Goal: Task Accomplishment & Management: Manage account settings

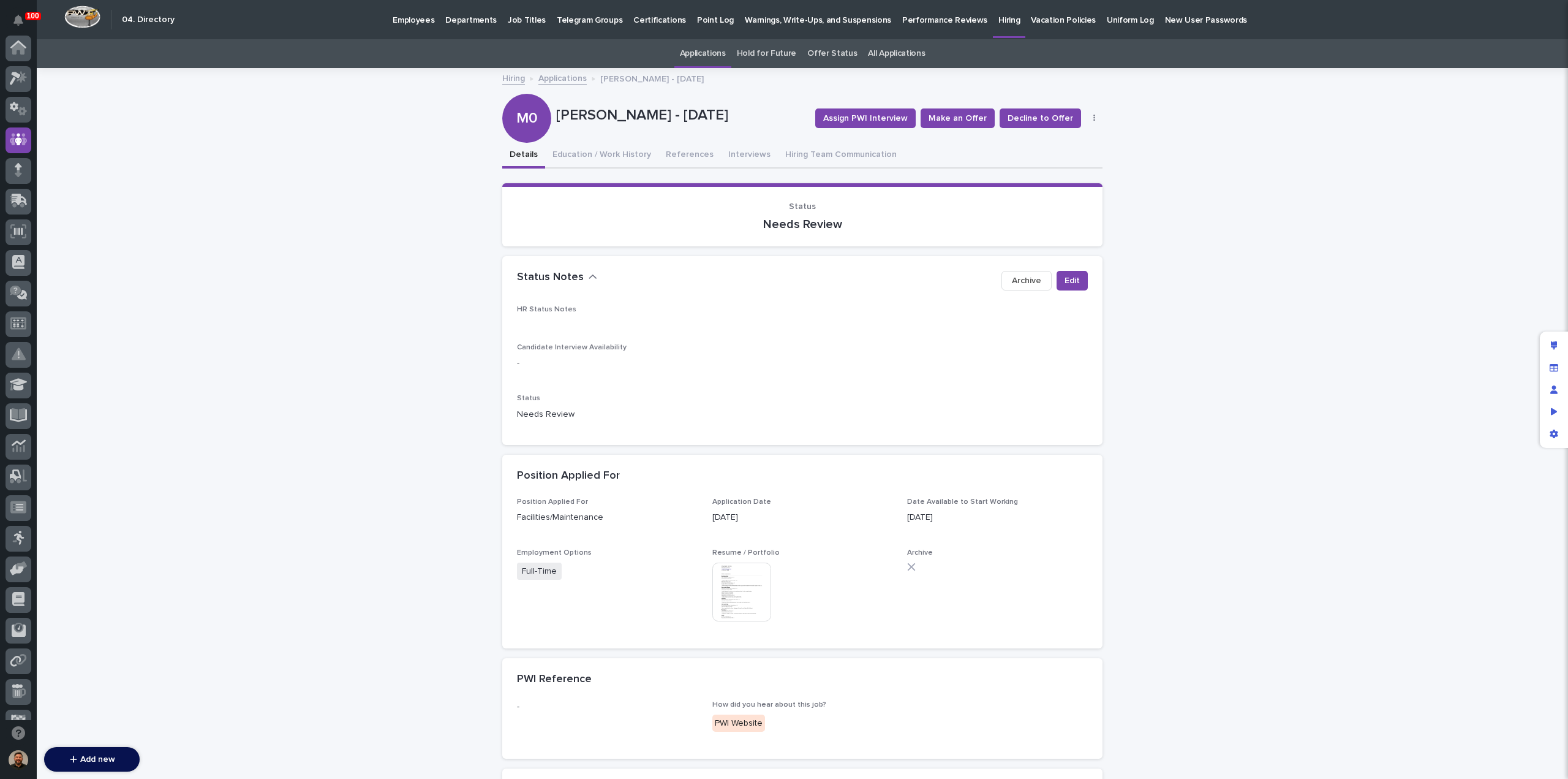
scroll to position [92, 0]
click at [999, 23] on p "Hiring" at bounding box center [1009, 13] width 21 height 26
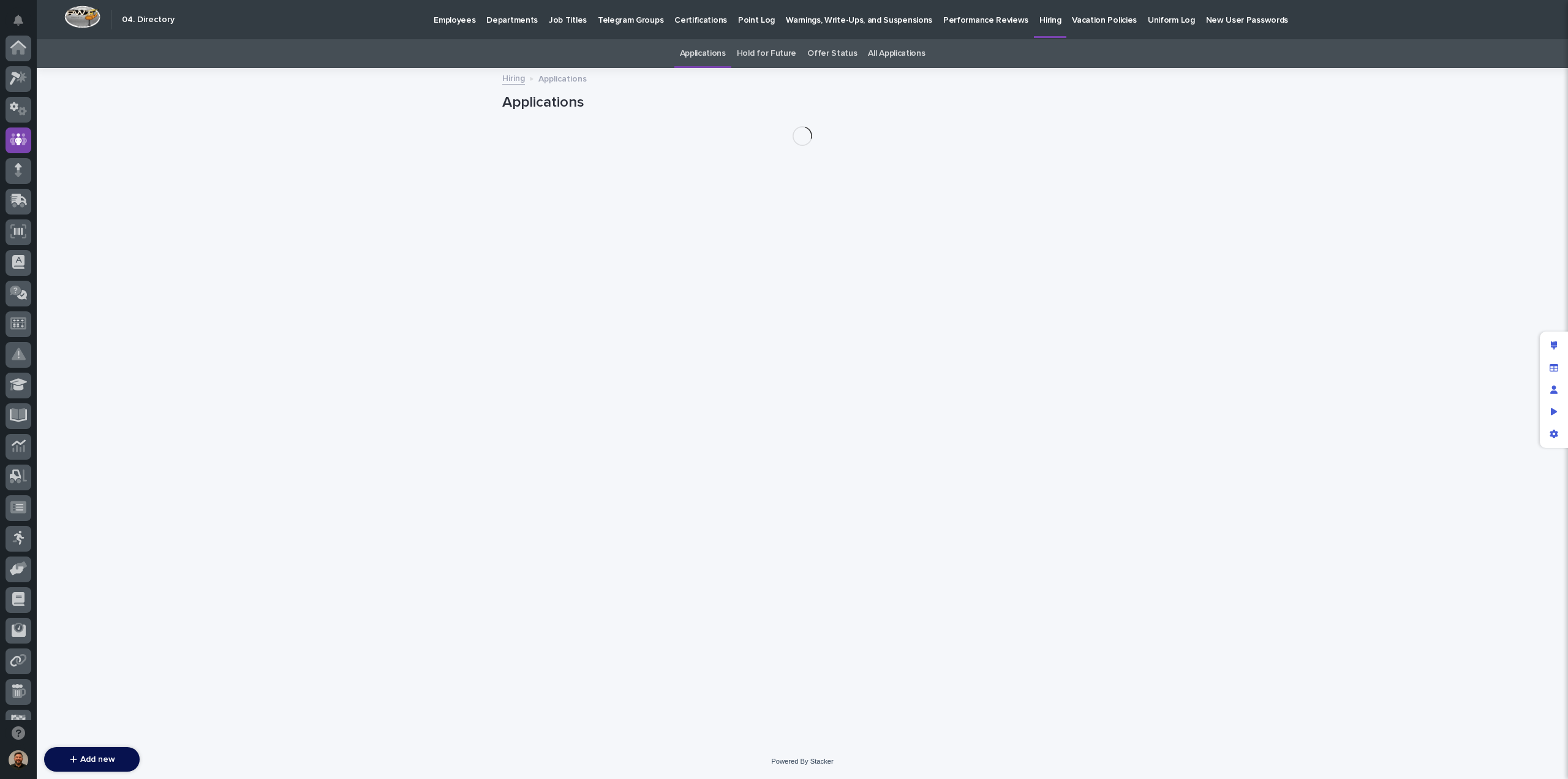
scroll to position [92, 0]
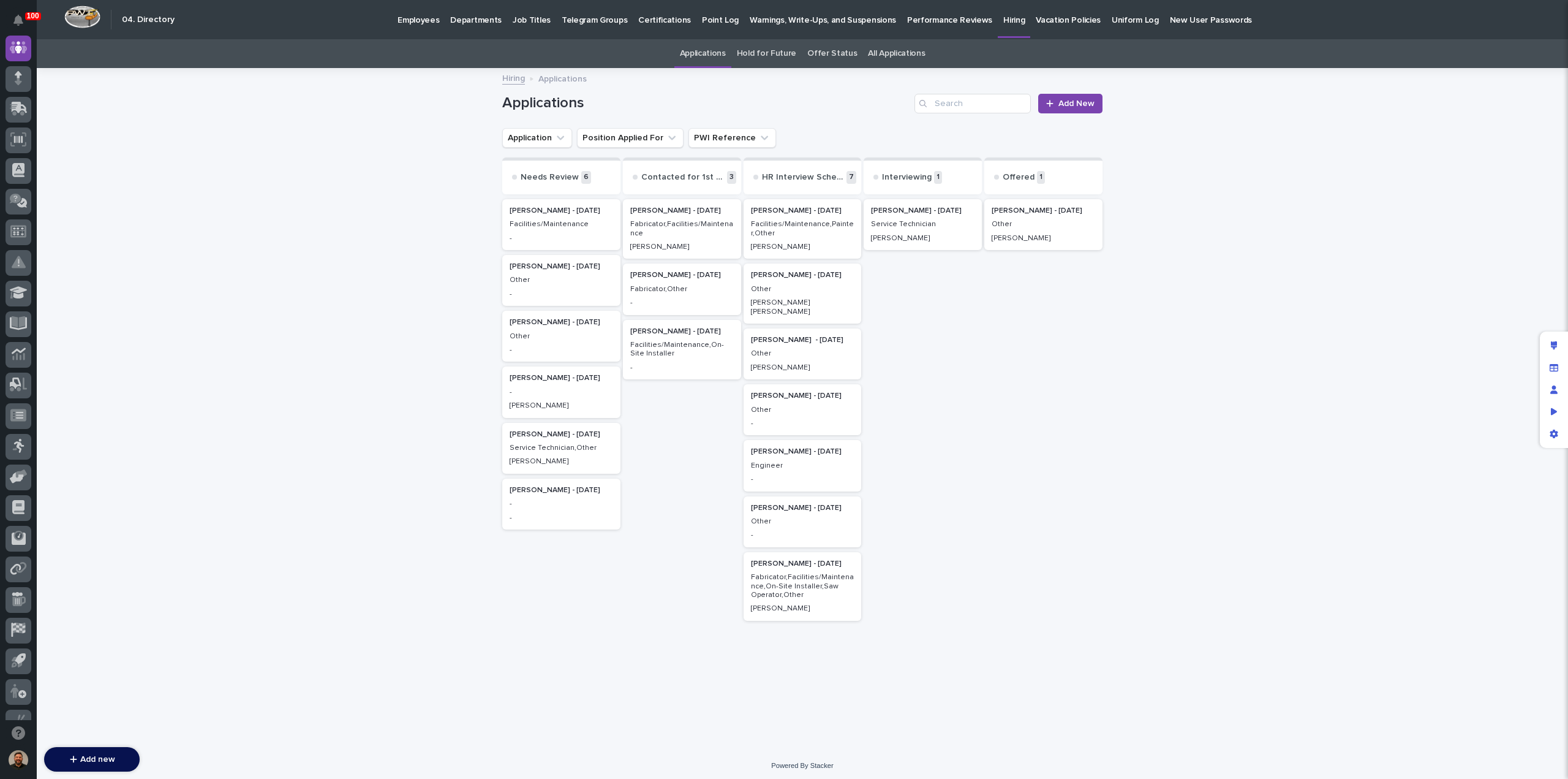
click at [912, 223] on p "Service Technician" at bounding box center [922, 224] width 103 height 9
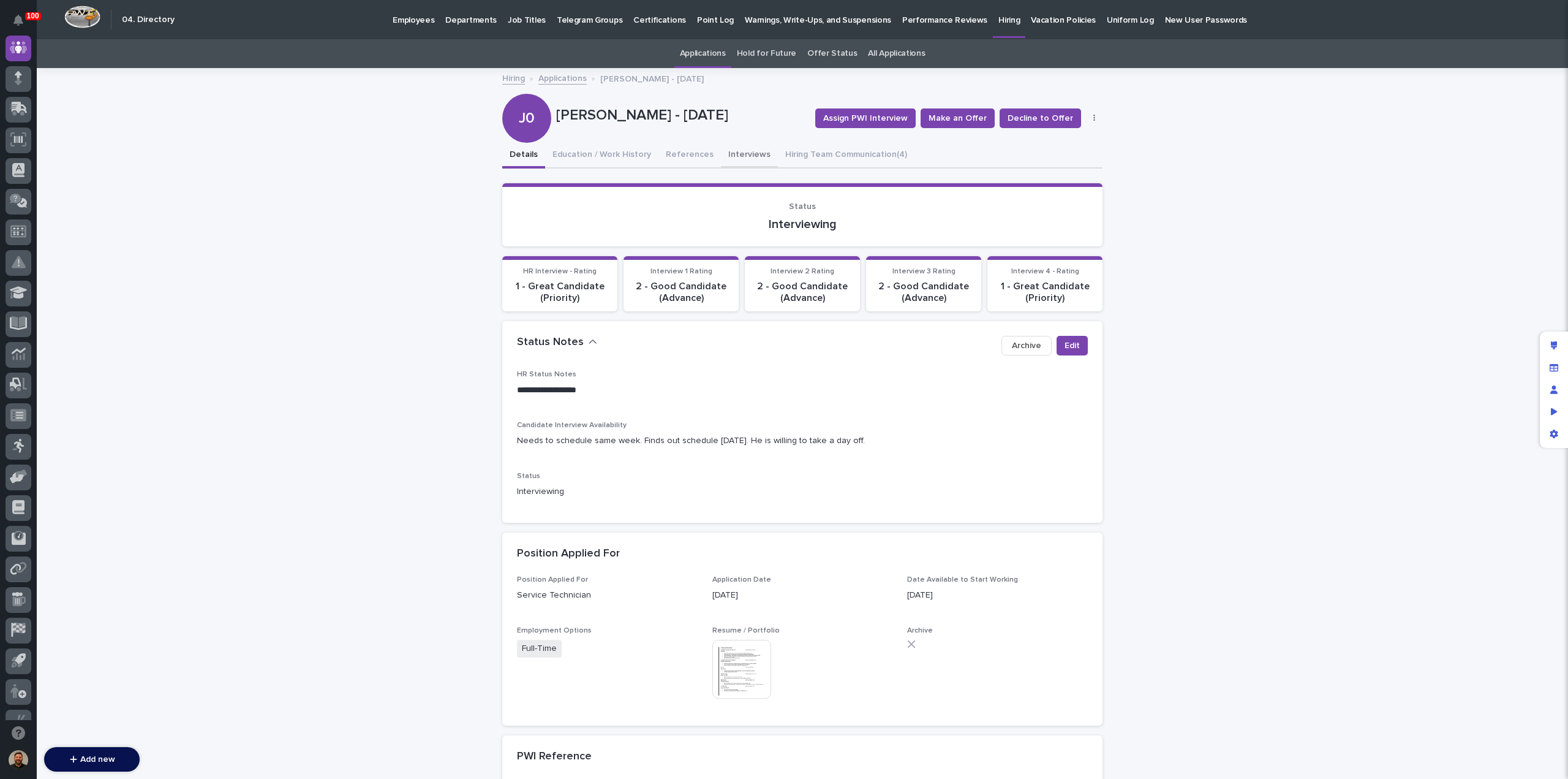
click at [732, 155] on button "Interviews" at bounding box center [750, 156] width 57 height 26
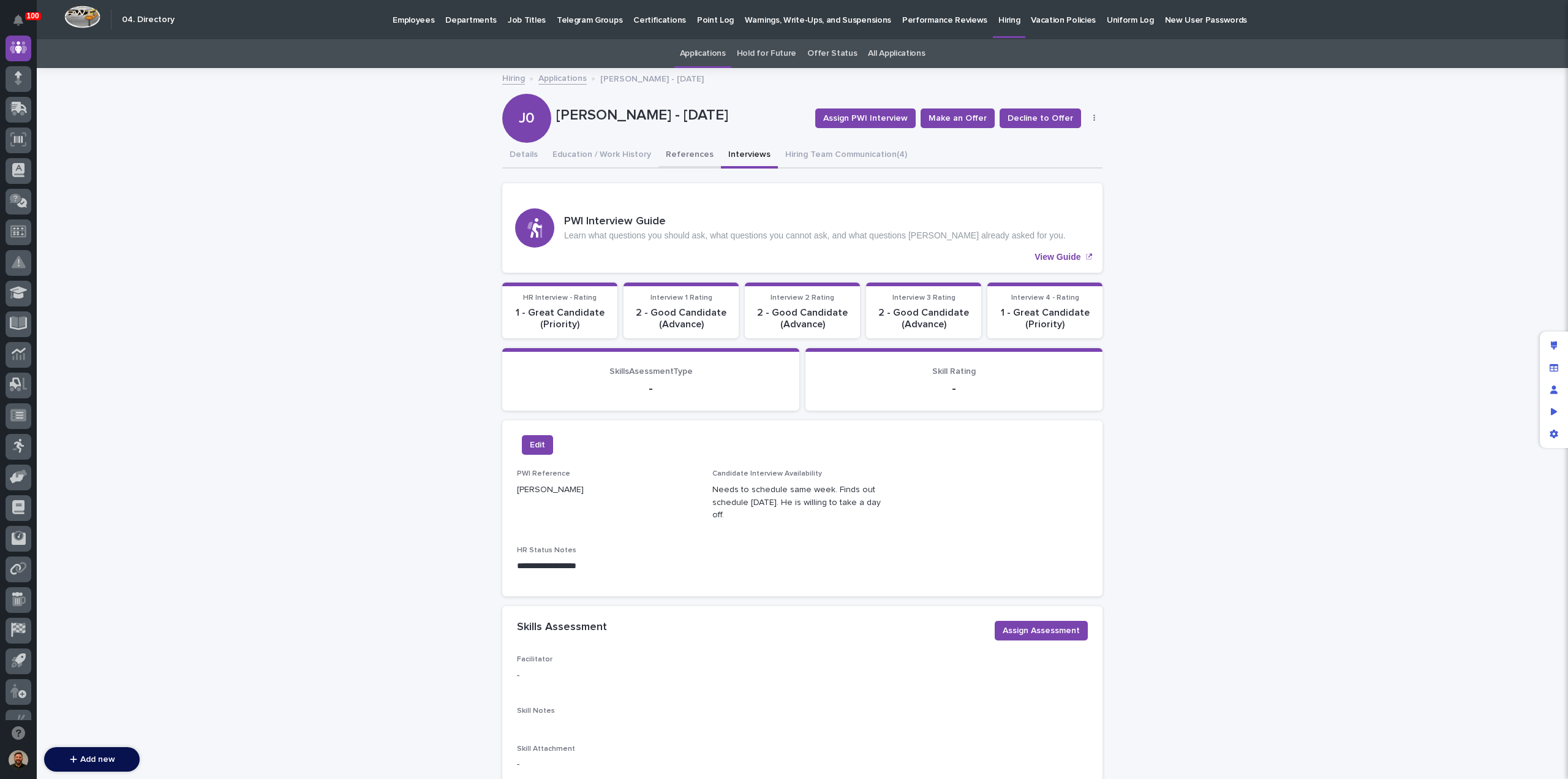
click at [676, 155] on button "References" at bounding box center [689, 156] width 62 height 26
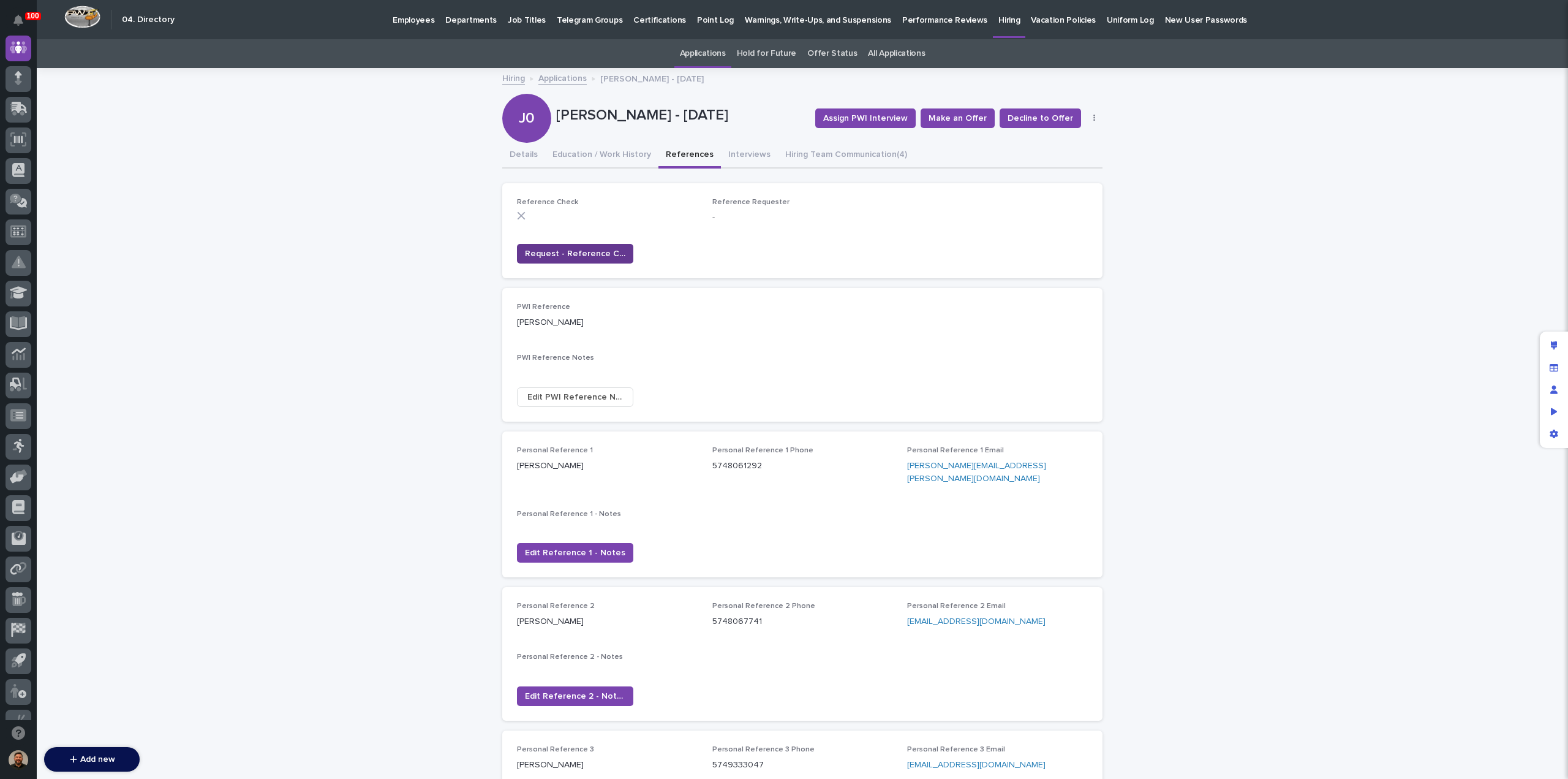
click at [599, 254] on span "Request - Reference Check" at bounding box center [575, 254] width 101 height 13
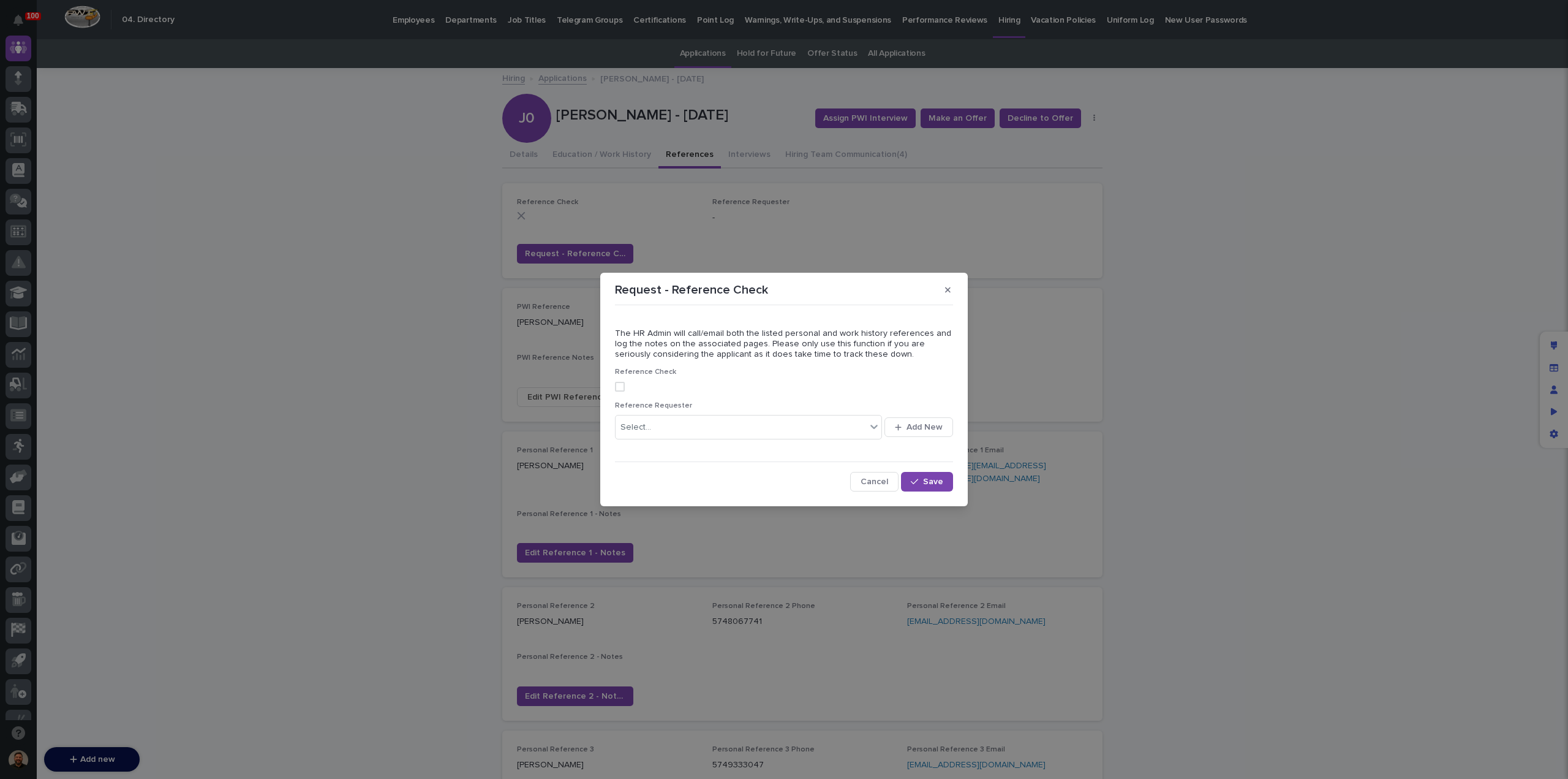
click at [618, 390] on span at bounding box center [620, 386] width 10 height 10
click at [648, 425] on div "Select..." at bounding box center [636, 427] width 30 height 13
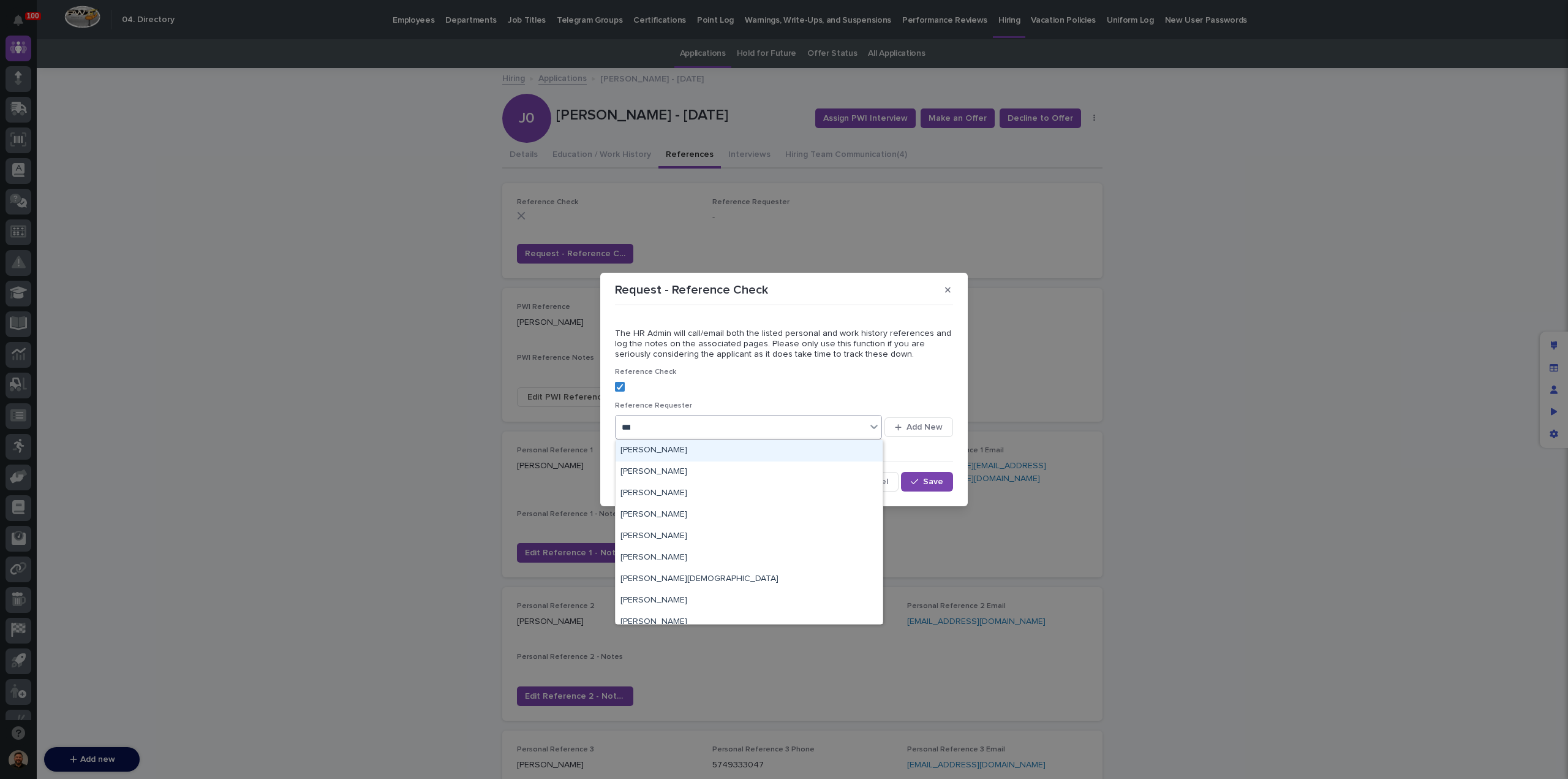
type input "****"
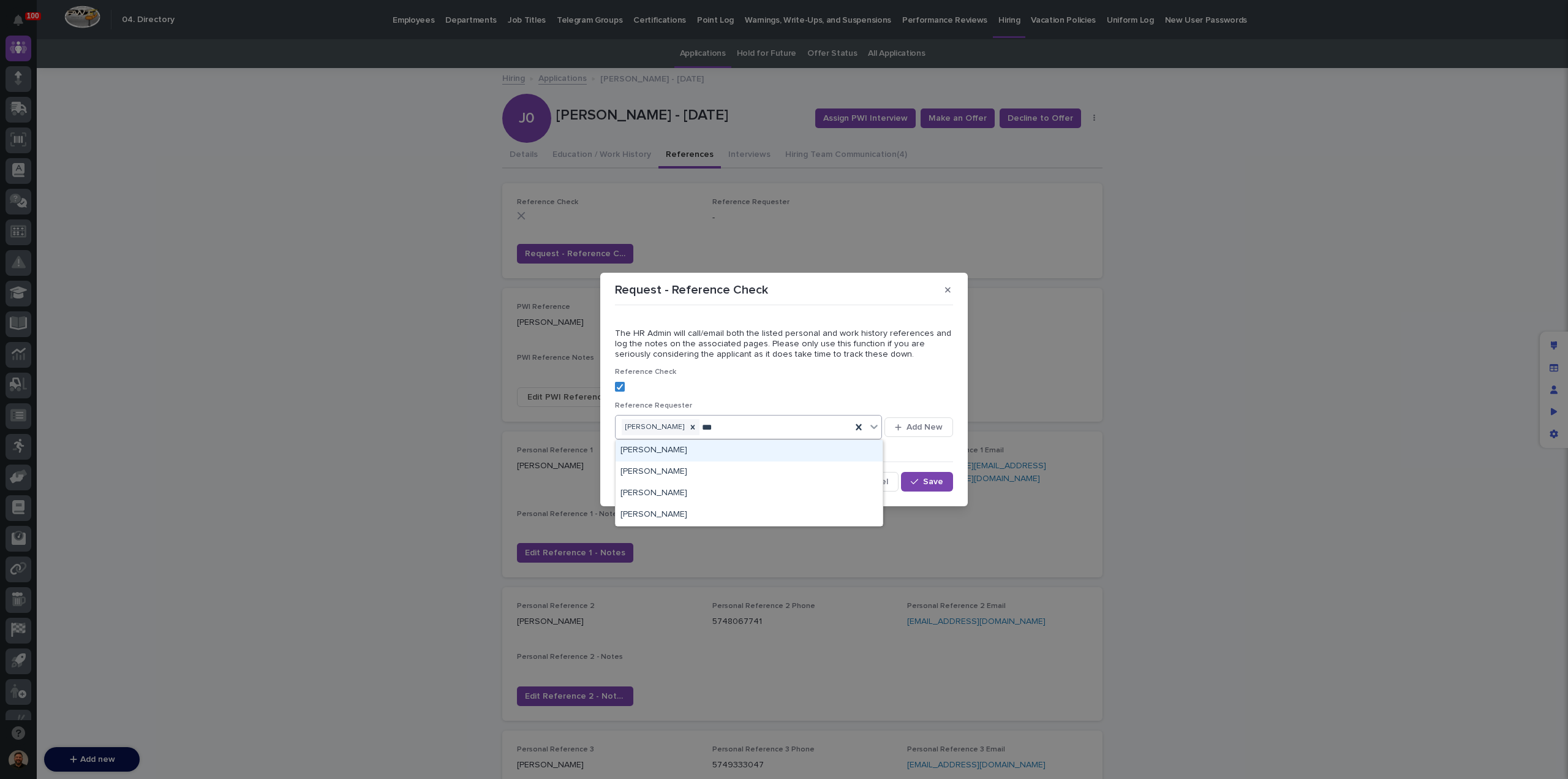
type input "****"
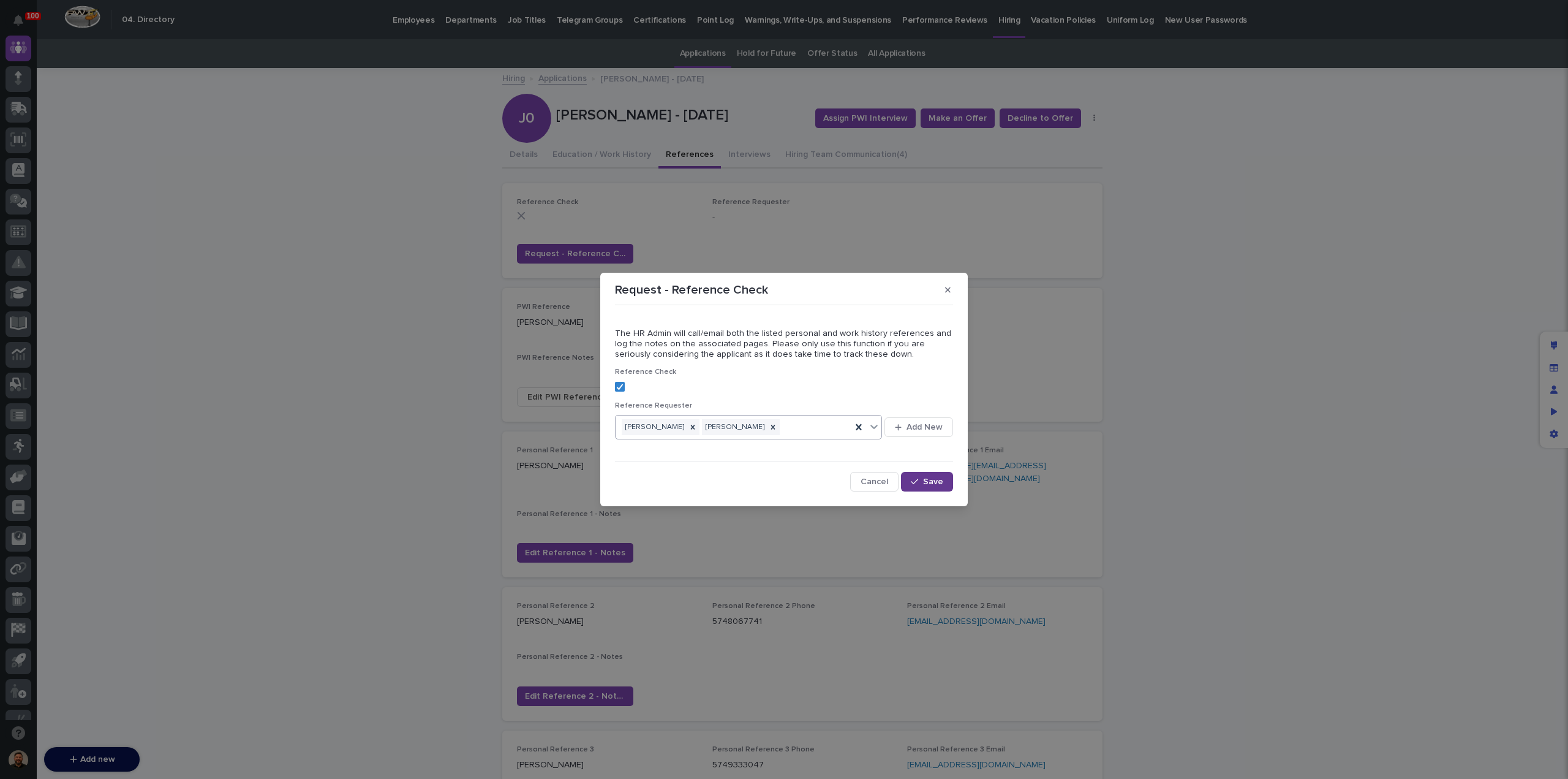
click at [920, 478] on div "button" at bounding box center [917, 482] width 13 height 9
